Goal: Information Seeking & Learning: Learn about a topic

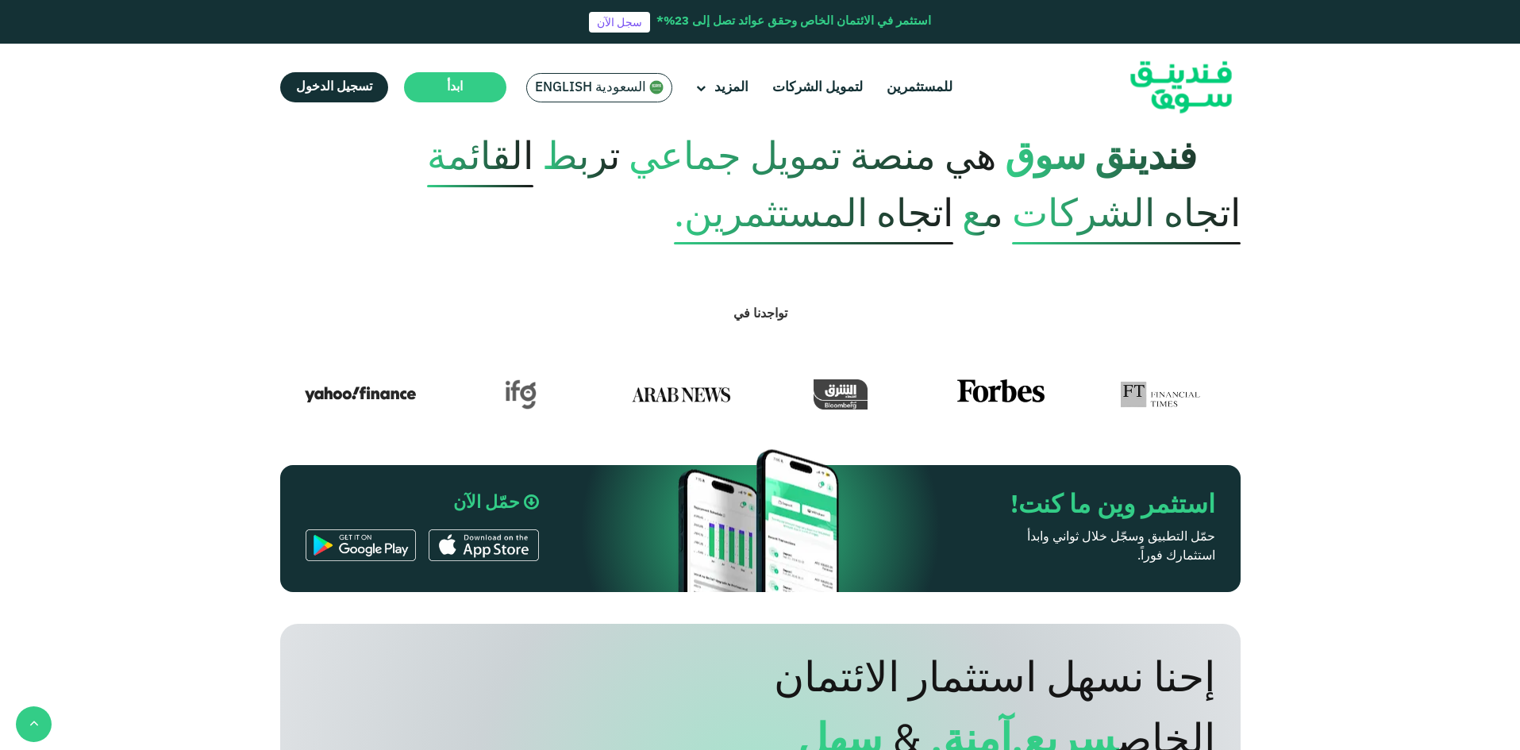
scroll to position [794, 0]
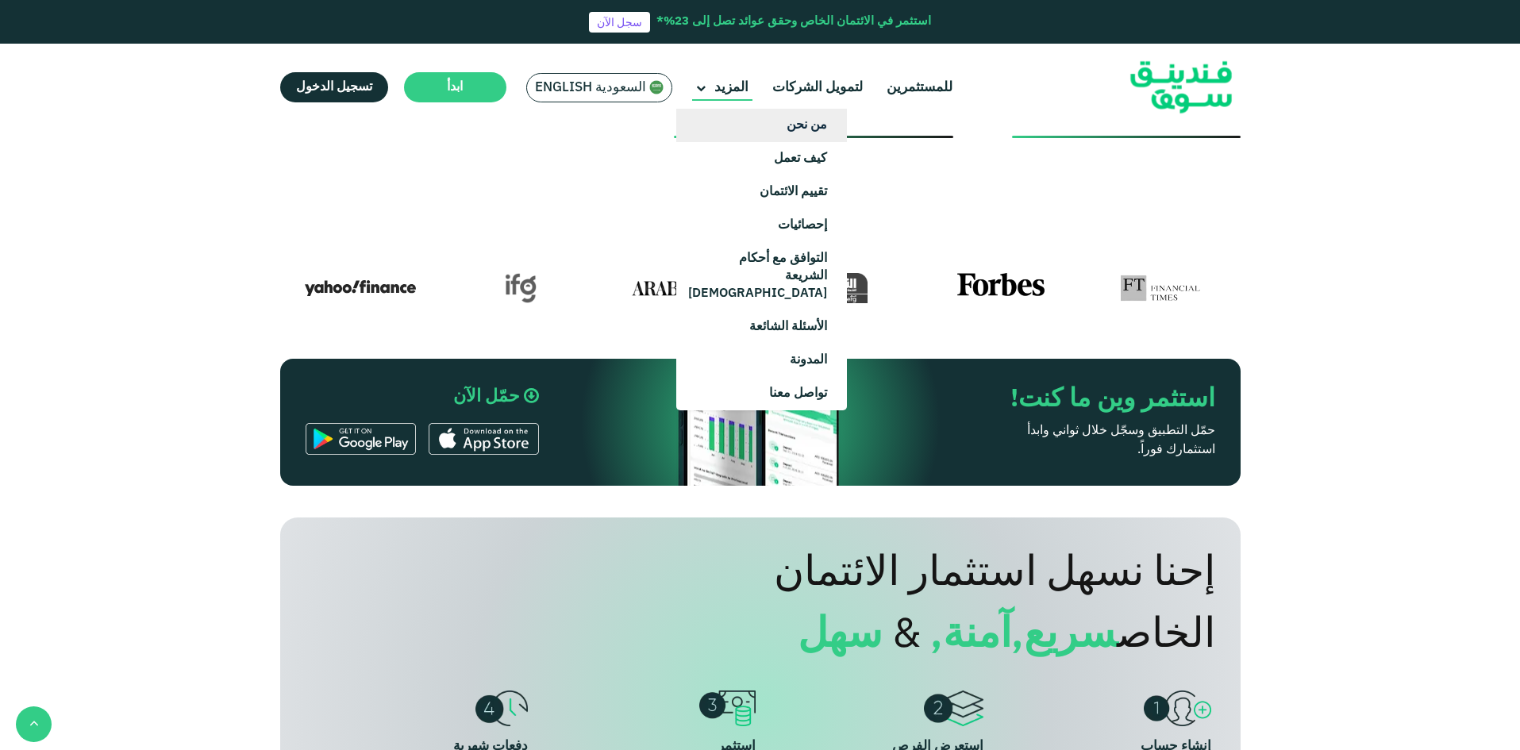
click at [757, 121] on link "من نحن" at bounding box center [761, 125] width 171 height 33
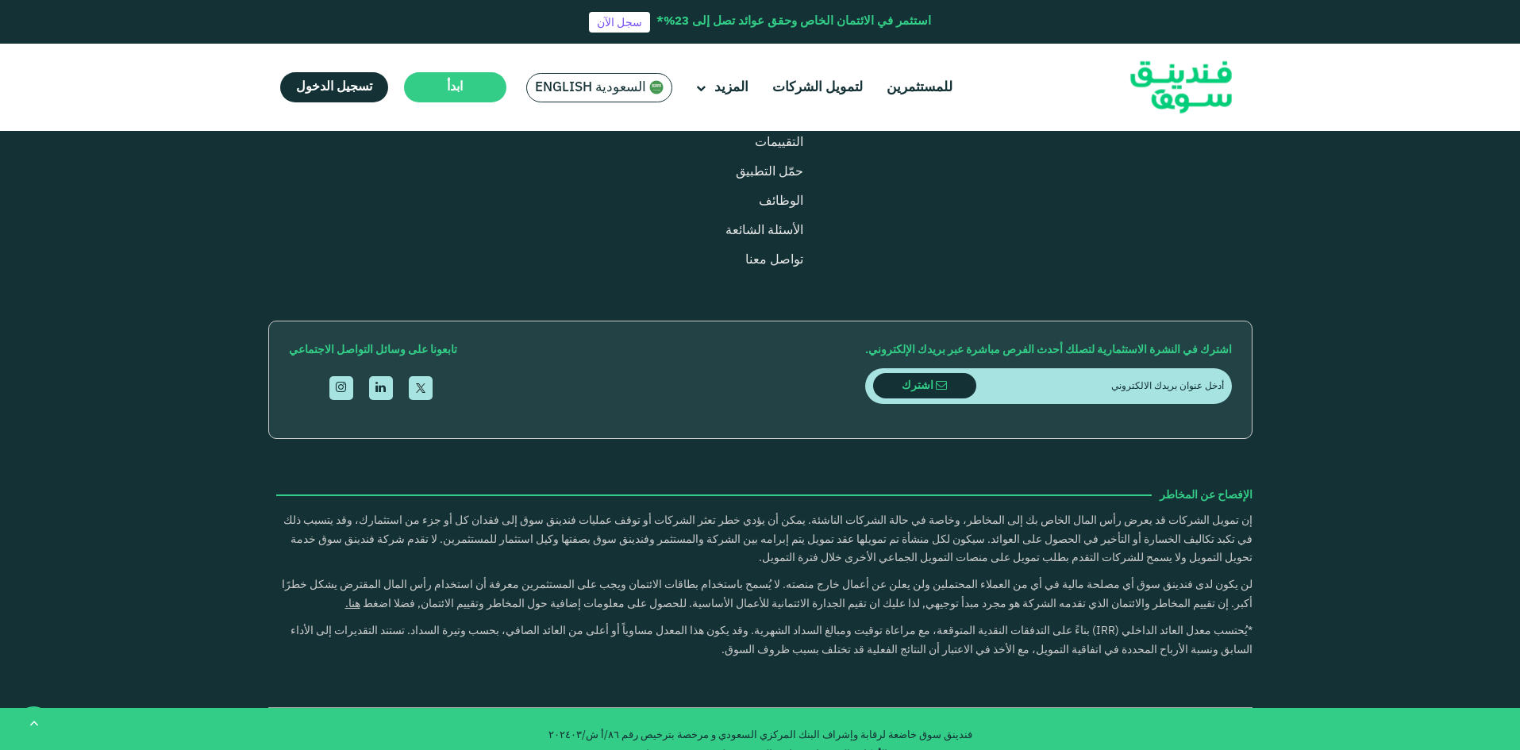
scroll to position [2064, 0]
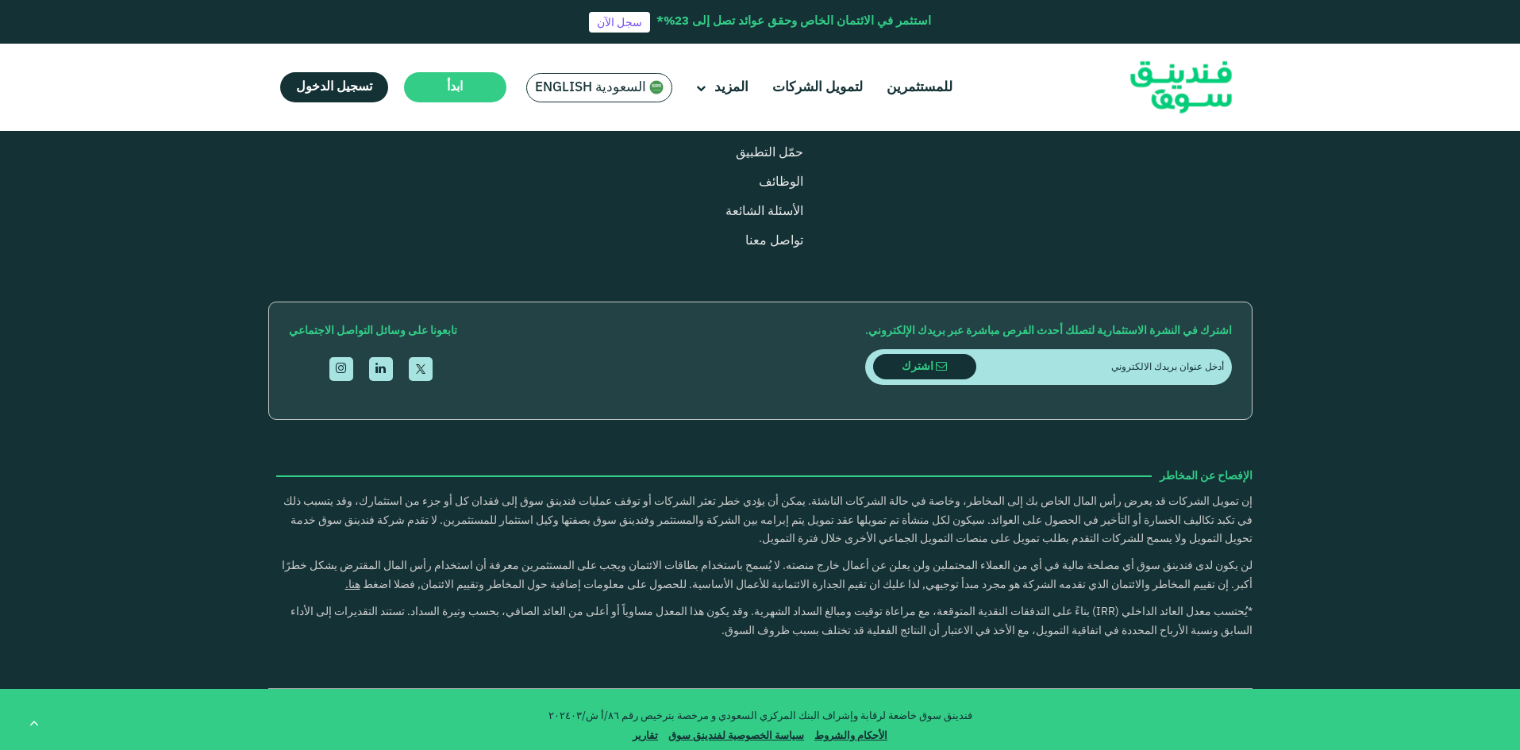
click at [950, 44] on li "إحصائيات" at bounding box center [908, 35] width 125 height 17
click at [943, 44] on li "إحصائيات" at bounding box center [908, 35] width 125 height 17
click at [944, 41] on link "إحصائيات" at bounding box center [946, 35] width 49 height 12
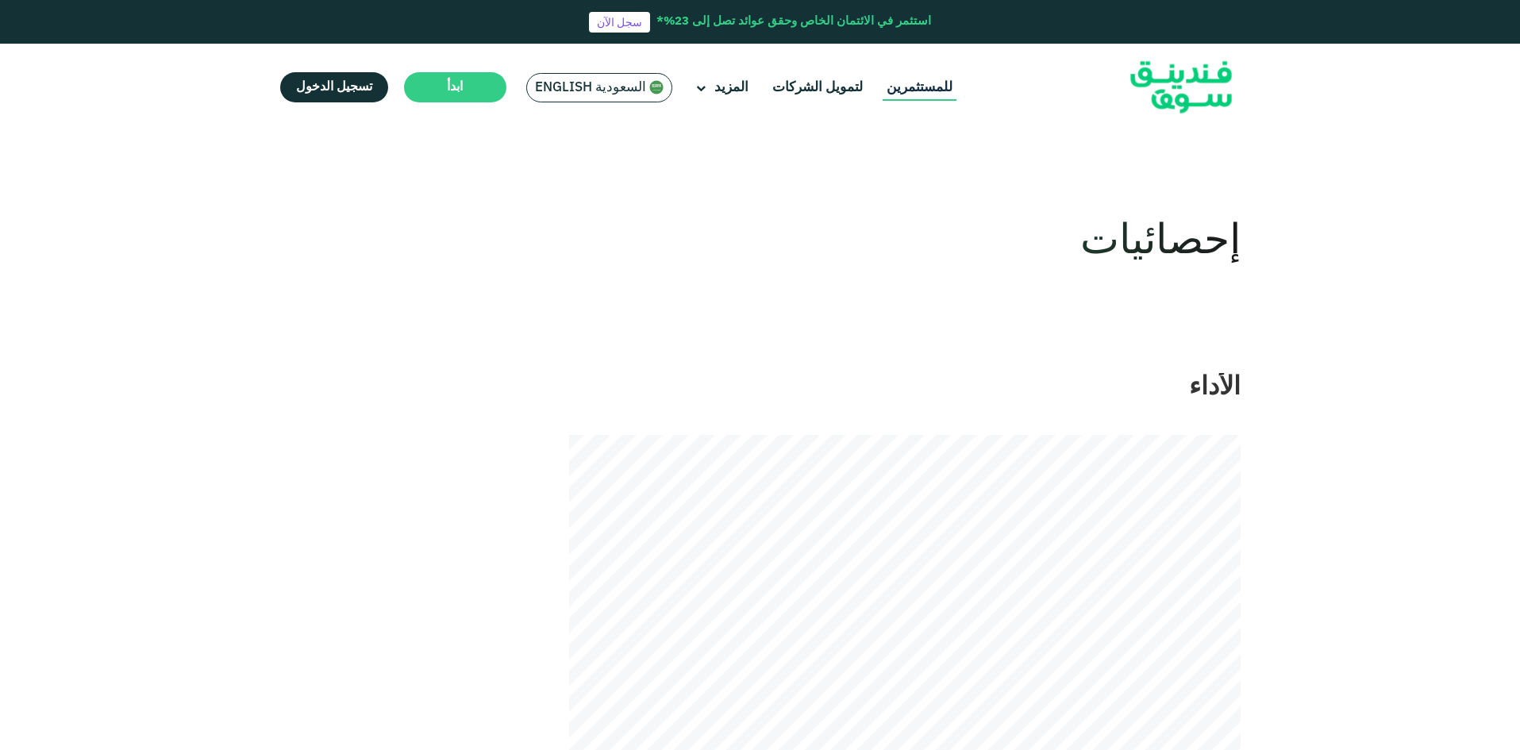
click at [931, 86] on link "للمستثمرين" at bounding box center [920, 88] width 74 height 26
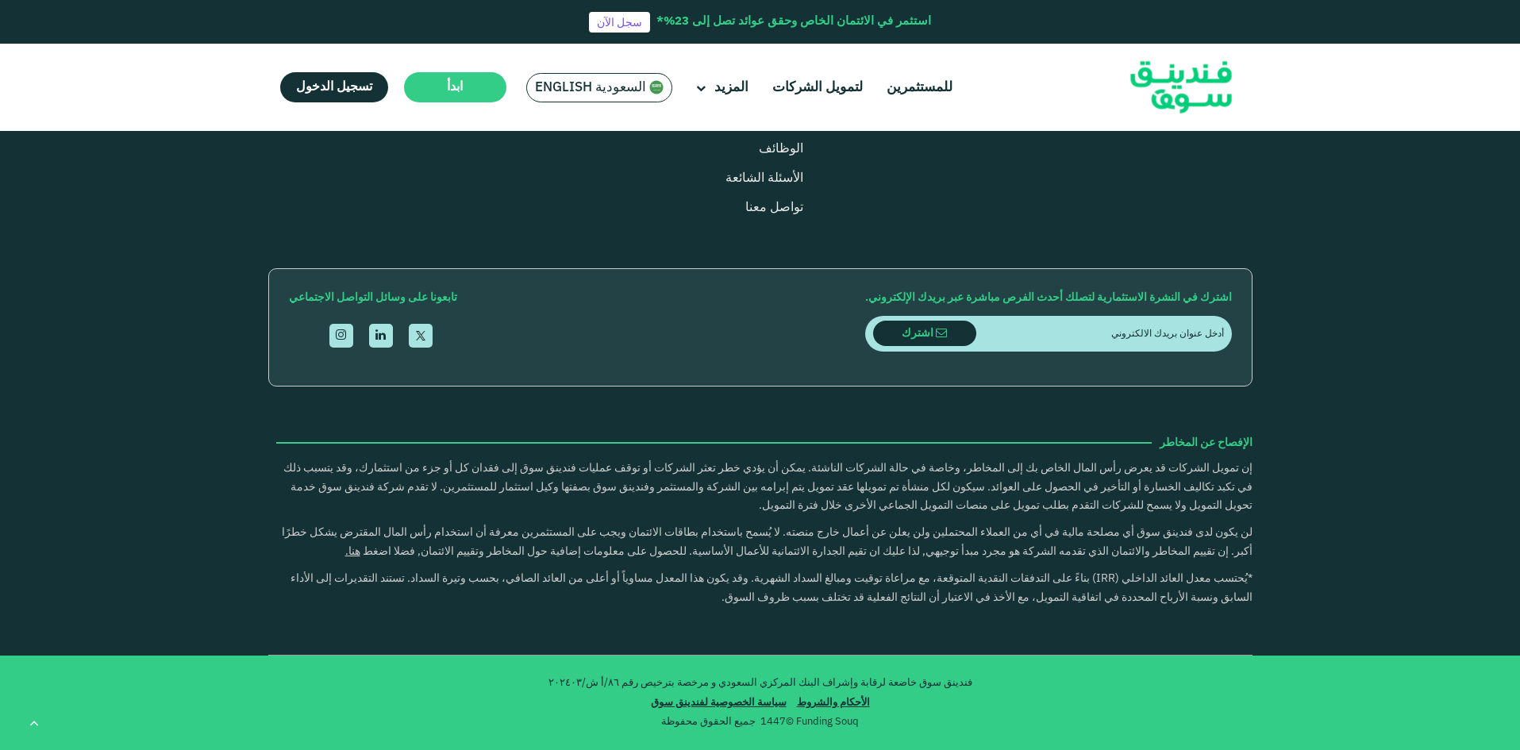
scroll to position [3017, 0]
type tc-range-slider "10000"
drag, startPoint x: 1189, startPoint y: 361, endPoint x: 1200, endPoint y: 365, distance: 11.8
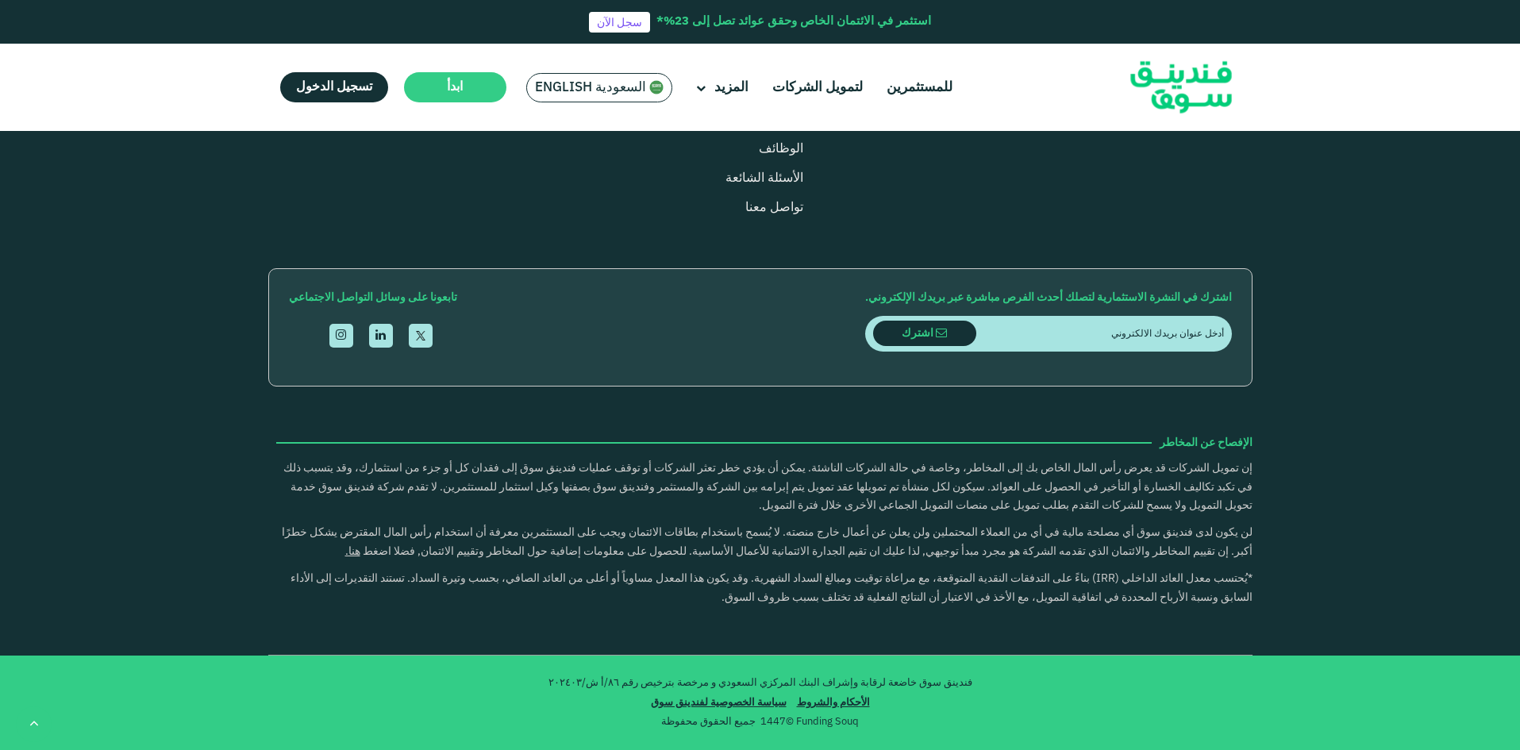
type tc-range-slider "10000"
